Goal: Task Accomplishment & Management: Use online tool/utility

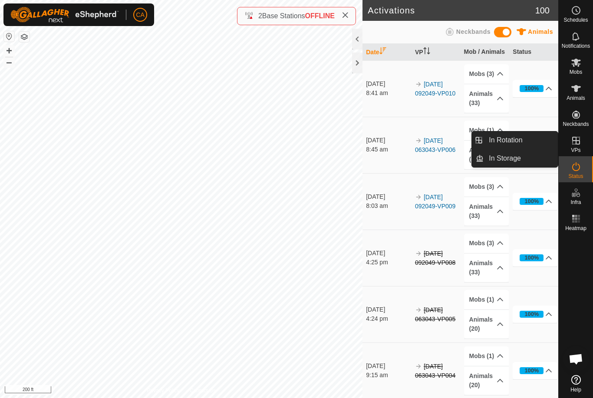
click at [521, 141] on span "In Rotation" at bounding box center [504, 140] width 33 height 10
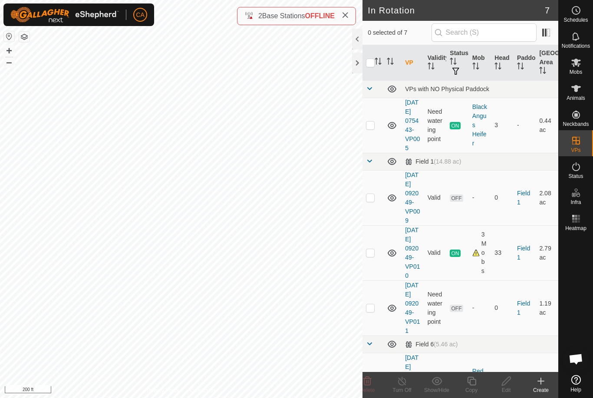
click at [371, 126] on p-checkbox at bounding box center [370, 124] width 9 height 7
click at [369, 128] on p-checkbox at bounding box center [370, 124] width 9 height 7
checkbox input "false"
click at [377, 213] on td at bounding box center [372, 197] width 21 height 55
checkbox input "true"
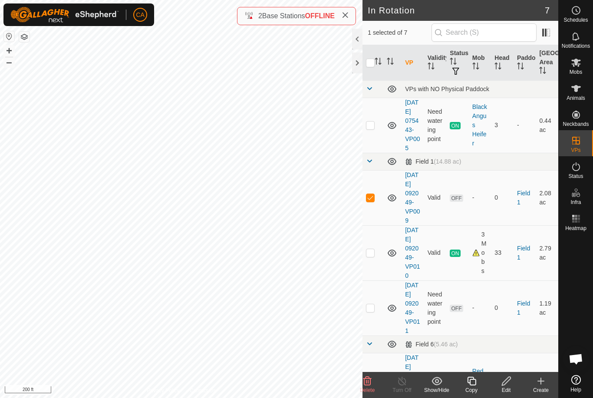
click at [507, 387] on div "Edit" at bounding box center [505, 390] width 35 height 8
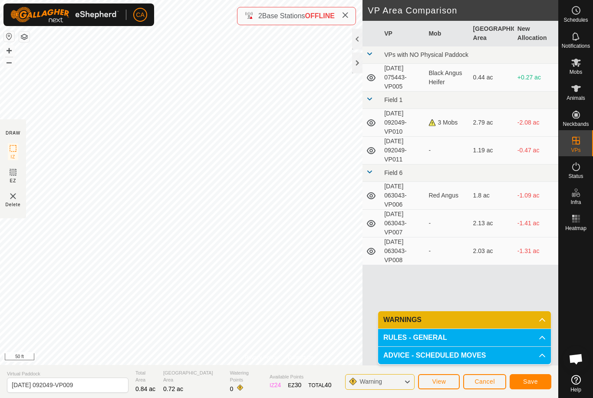
click at [527, 384] on span "Save" at bounding box center [530, 381] width 15 height 7
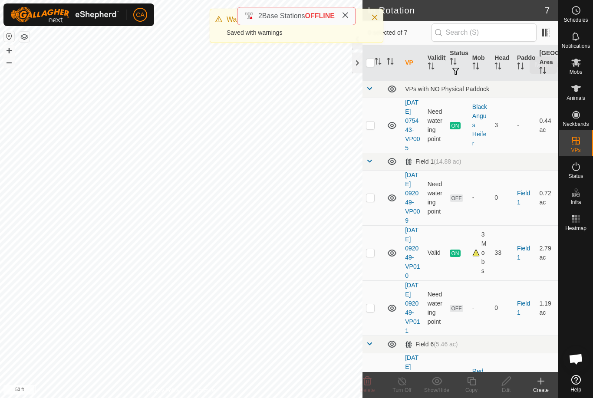
click at [581, 66] on es-mob-svg-icon at bounding box center [576, 63] width 16 height 14
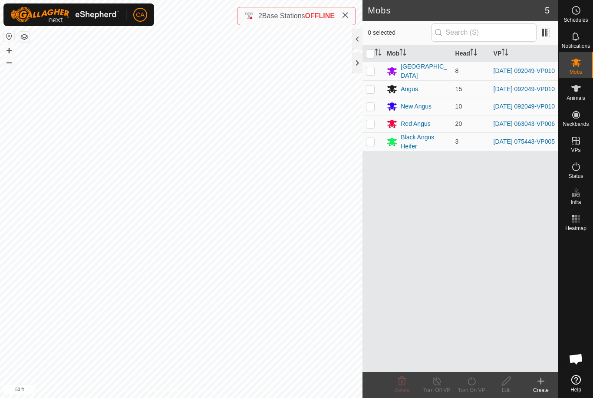
click at [373, 67] on p-checkbox at bounding box center [370, 70] width 9 height 7
checkbox input "true"
click at [369, 87] on p-checkbox at bounding box center [370, 88] width 9 height 7
checkbox input "true"
click at [371, 110] on p-checkbox at bounding box center [370, 106] width 9 height 7
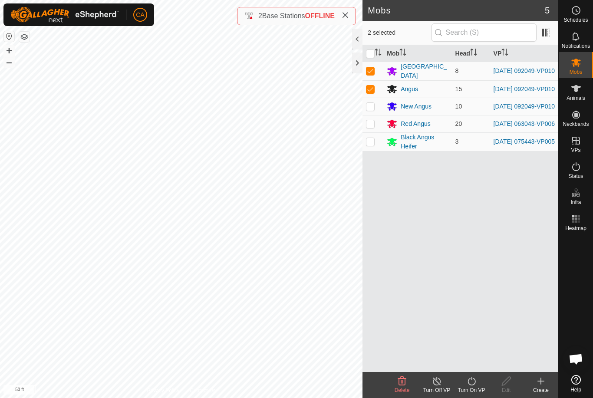
checkbox input "true"
click at [468, 390] on div "Turn On VP" at bounding box center [471, 390] width 35 height 8
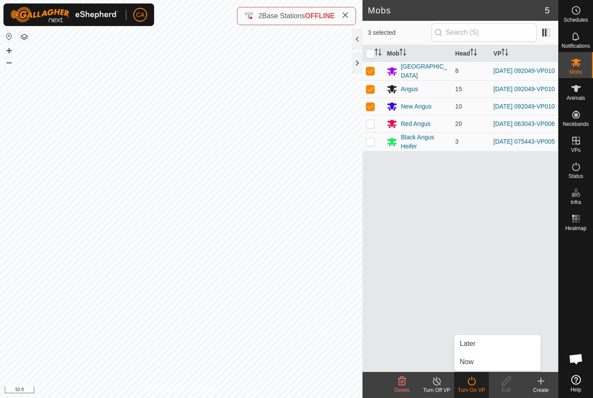
click at [486, 361] on link "Now" at bounding box center [497, 361] width 86 height 17
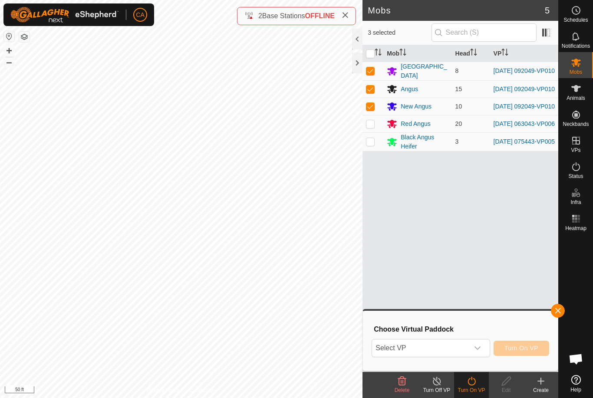
click at [467, 344] on span "Select VP" at bounding box center [420, 347] width 96 height 17
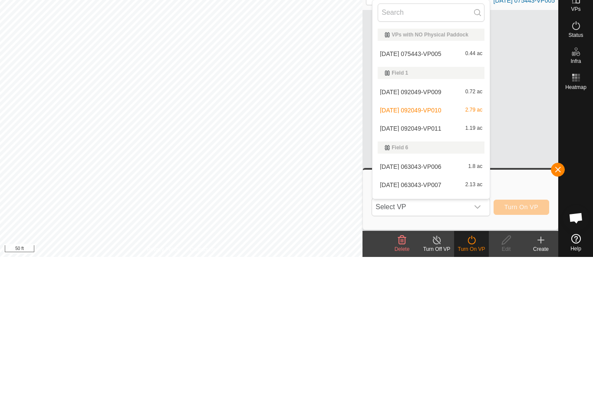
click at [429, 266] on span "[DATE] 092049-VP011" at bounding box center [410, 269] width 61 height 6
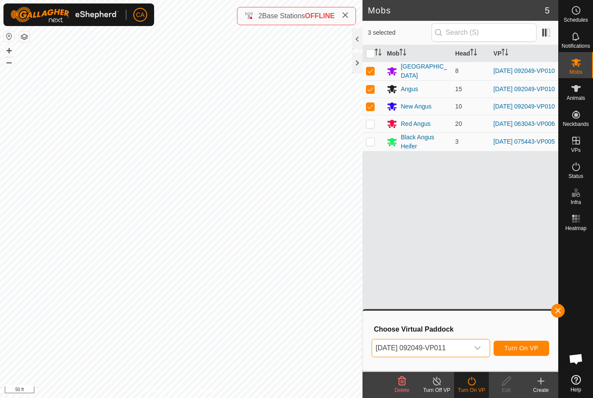
click at [450, 345] on span "[DATE] 092049-VP011" at bounding box center [420, 347] width 96 height 17
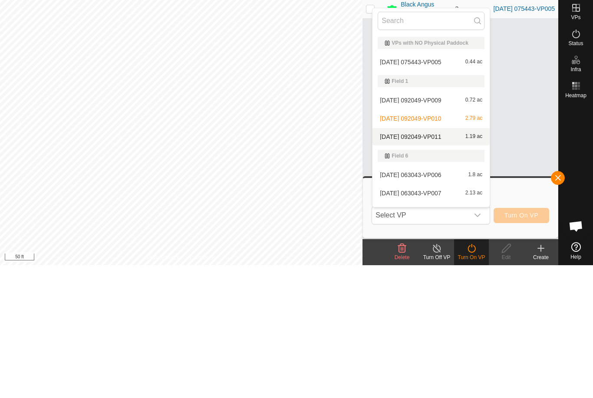
click at [437, 230] on span "[DATE] 092049-VP009" at bounding box center [410, 233] width 61 height 6
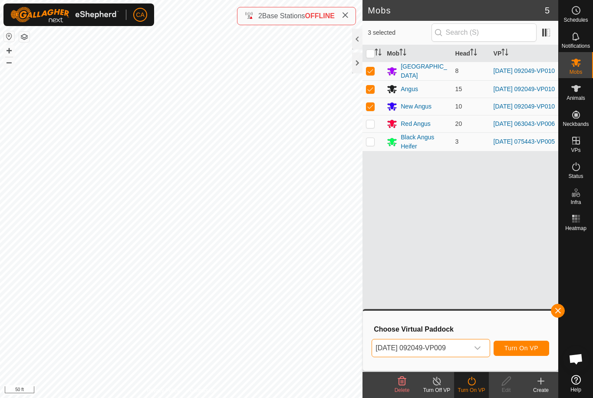
click at [531, 349] on span "Turn On VP" at bounding box center [521, 347] width 34 height 7
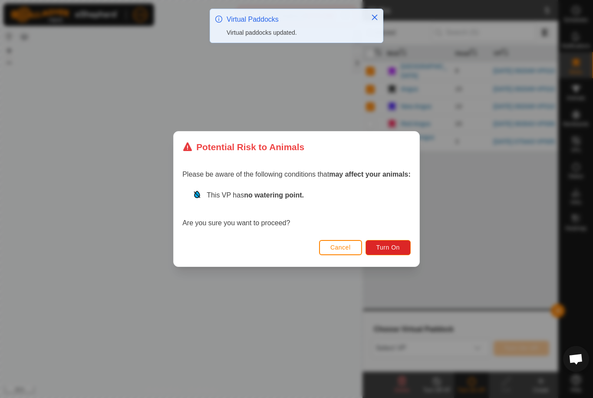
click at [394, 250] on span "Turn On" at bounding box center [387, 247] width 23 height 7
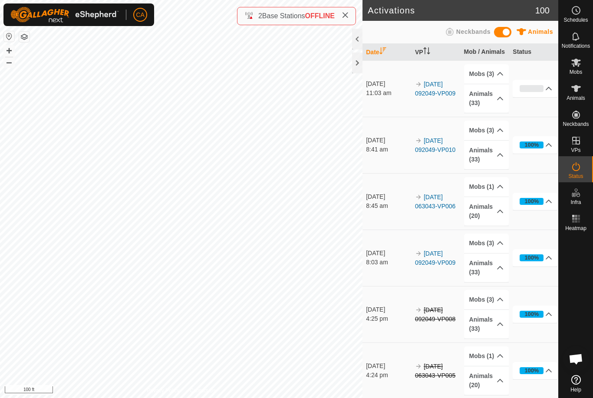
click at [354, 60] on div at bounding box center [357, 62] width 10 height 21
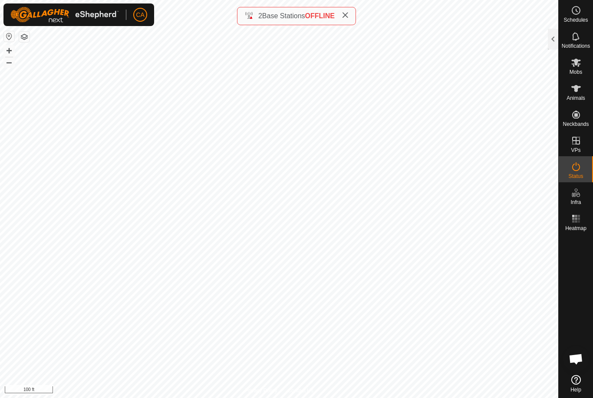
click at [340, 15] on div "2 Base Stations OFFLINE" at bounding box center [296, 16] width 104 height 10
click at [347, 16] on icon at bounding box center [344, 15] width 7 height 7
